Goal: Use online tool/utility: Utilize a website feature to perform a specific function

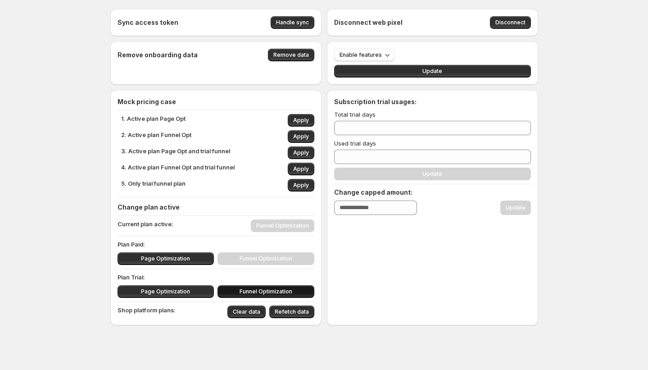
click at [243, 289] on span "Funnel Optimization" at bounding box center [266, 291] width 53 height 7
click at [243, 292] on span "Funnel Optimization" at bounding box center [266, 291] width 53 height 7
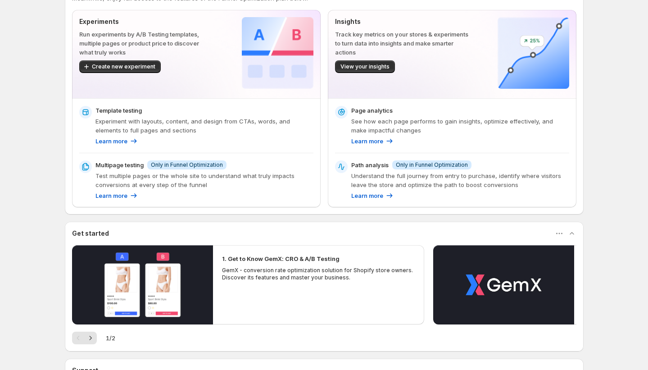
scroll to position [47, 0]
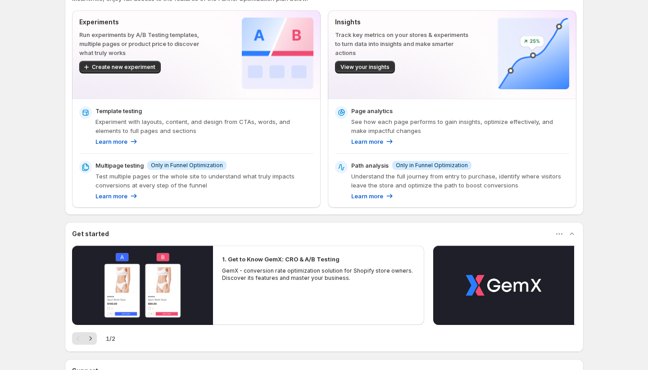
click at [213, 167] on span "Only in Funnel Optimization" at bounding box center [187, 165] width 72 height 7
click at [467, 172] on p "Understand the full journey from entry to purchase, identify where visitors lea…" at bounding box center [460, 181] width 218 height 18
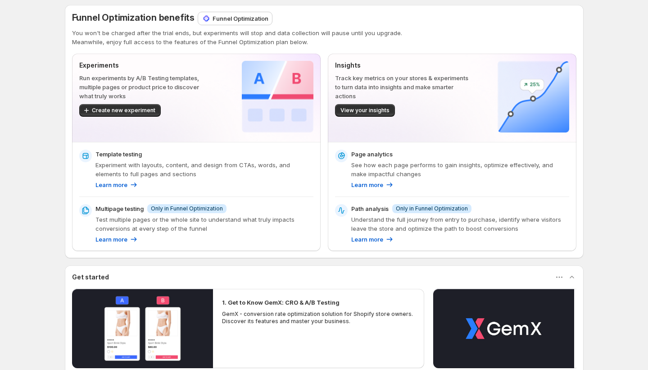
scroll to position [20, 0]
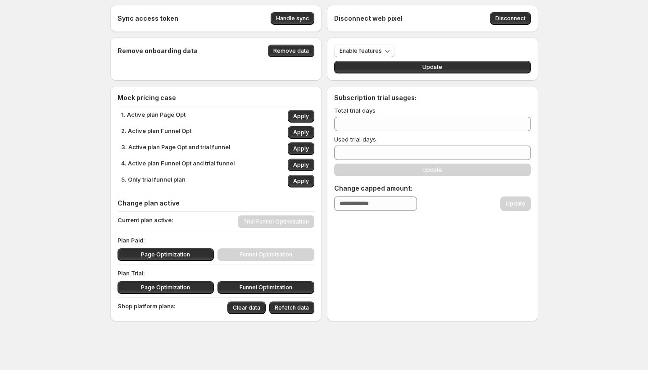
scroll to position [4, 0]
click at [246, 283] on button "Funnel Optimization" at bounding box center [266, 287] width 97 height 13
click at [234, 286] on button "Funnel Optimization" at bounding box center [266, 287] width 97 height 13
click at [236, 287] on button "Funnel Optimization" at bounding box center [266, 287] width 97 height 13
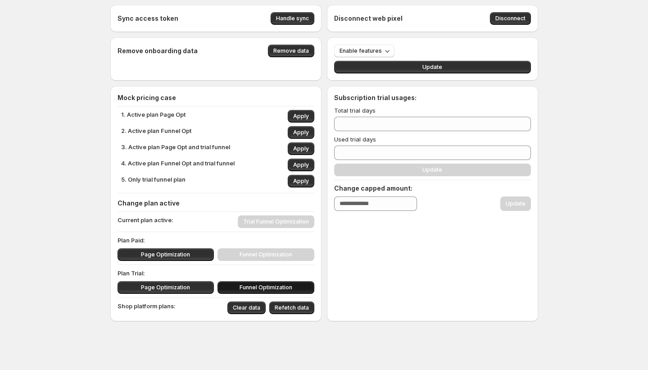
click at [236, 287] on button "Funnel Optimization" at bounding box center [266, 287] width 97 height 13
click at [239, 289] on button "Funnel Optimization" at bounding box center [266, 287] width 97 height 13
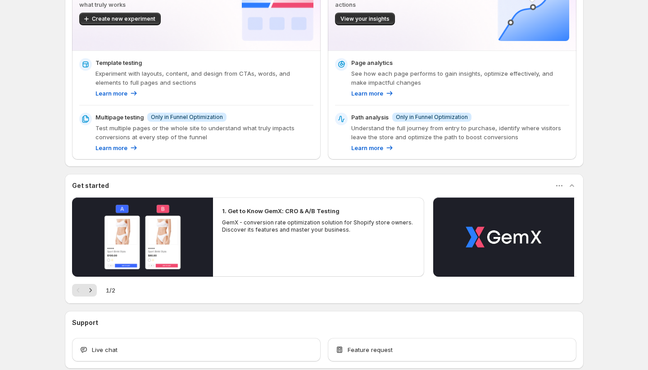
scroll to position [143, 0]
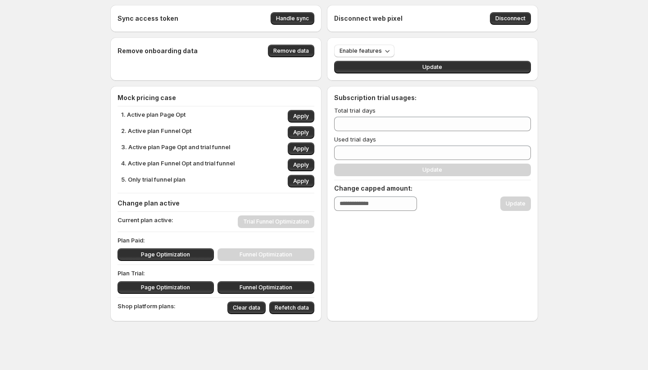
scroll to position [4, 0]
click at [241, 284] on button "Funnel Optimization" at bounding box center [266, 287] width 97 height 13
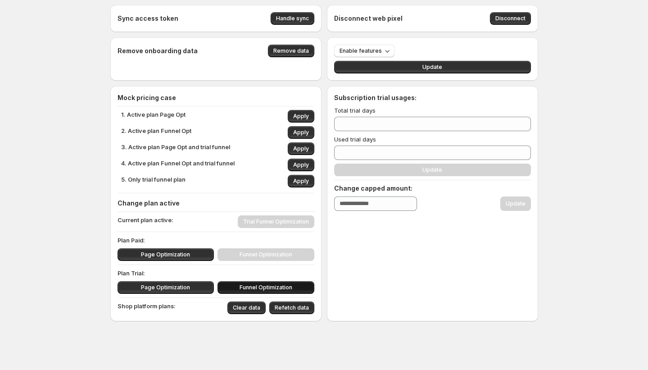
click at [241, 284] on button "Funnel Optimization" at bounding box center [266, 287] width 97 height 13
click at [300, 313] on button "Refetch data" at bounding box center [291, 307] width 45 height 13
click at [260, 288] on span "Funnel Optimization" at bounding box center [266, 287] width 53 height 7
click at [241, 290] on button "Funnel Optimization" at bounding box center [266, 287] width 97 height 13
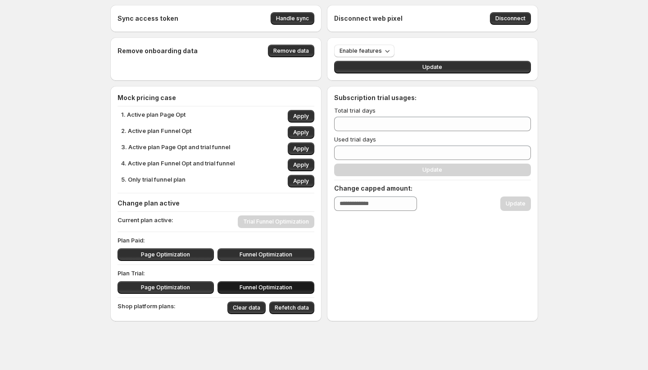
click at [241, 290] on button "Funnel Optimization" at bounding box center [266, 287] width 97 height 13
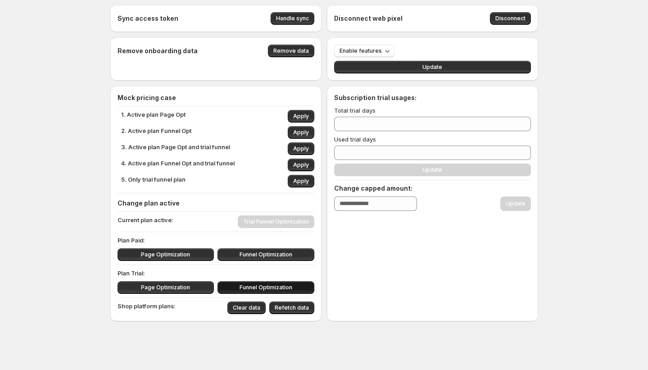
click at [241, 290] on button "Funnel Optimization" at bounding box center [266, 287] width 97 height 13
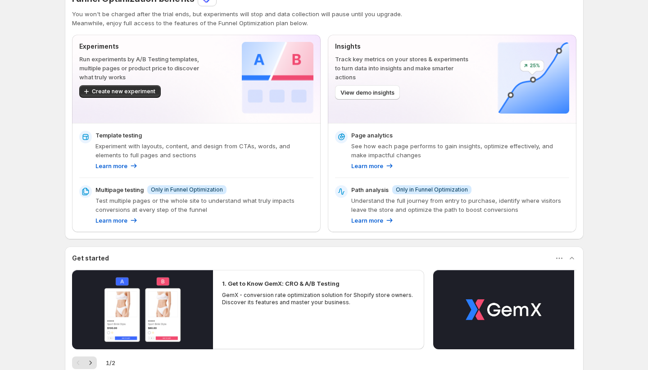
scroll to position [23, 0]
